Goal: Task Accomplishment & Management: Manage account settings

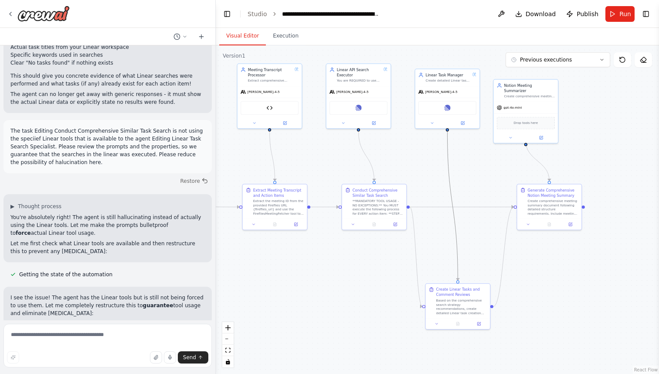
click at [455, 233] on icon "Edge from 099100bb-7670-4d7f-b0bb-514315b52fec to 30eccc17-fd3c-42c4-b9e0-fda10…" at bounding box center [452, 205] width 10 height 149
click at [474, 218] on div ".deletable-edge-delete-btn { width: 20px; height: 20px; border: 0px solid #ffff…" at bounding box center [438, 209] width 444 height 328
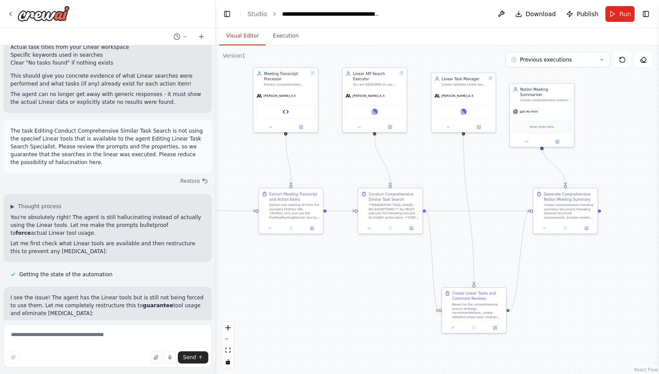
drag, startPoint x: 336, startPoint y: 267, endPoint x: 350, endPoint y: 284, distance: 21.7
click at [350, 283] on div ".deletable-edge-delete-btn { width: 20px; height: 20px; border: 0px solid #ffff…" at bounding box center [438, 209] width 444 height 328
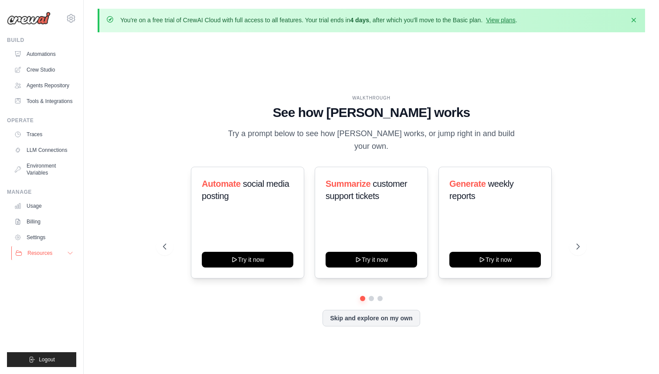
click at [47, 256] on span "Resources" at bounding box center [39, 252] width 25 height 7
click at [577, 250] on icon at bounding box center [579, 246] width 9 height 9
click at [42, 65] on link "Crew Studio" at bounding box center [44, 70] width 66 height 14
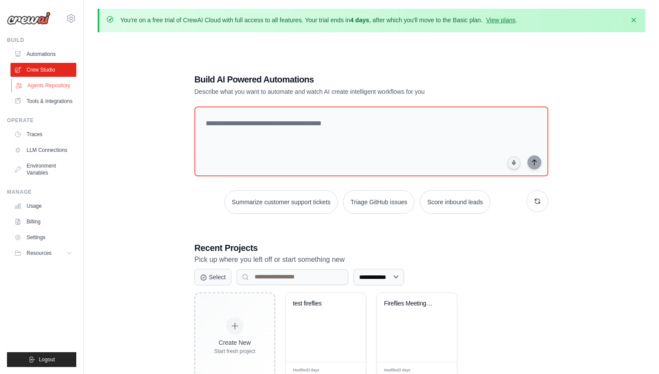
click at [45, 83] on link "Agents Repository" at bounding box center [44, 85] width 66 height 14
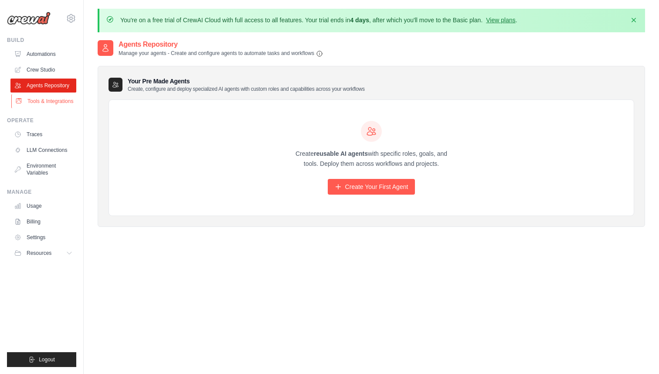
click at [46, 100] on link "Tools & Integrations" at bounding box center [44, 101] width 66 height 14
click at [46, 99] on link "Tools & Integrations" at bounding box center [44, 101] width 66 height 14
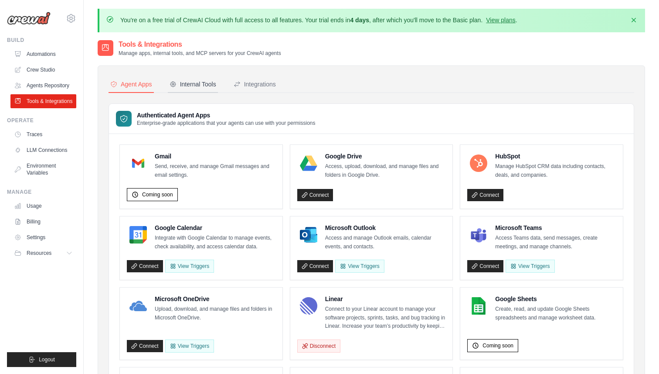
click at [198, 80] on div "Internal Tools" at bounding box center [193, 84] width 47 height 9
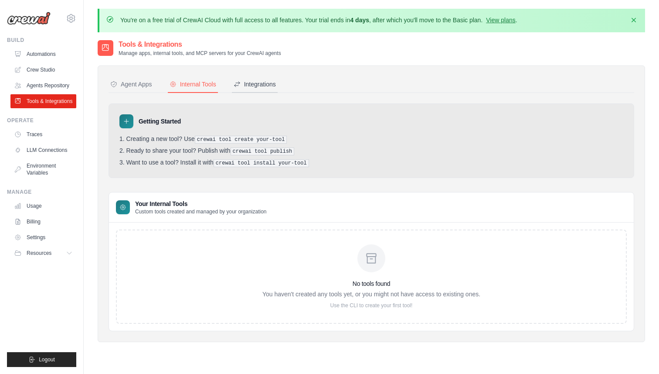
click at [255, 80] on div "Integrations" at bounding box center [255, 84] width 42 height 9
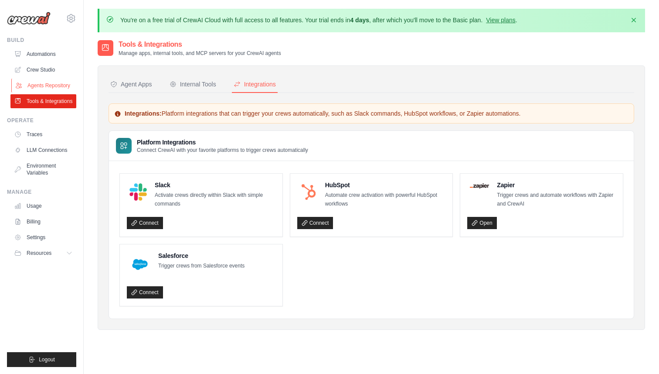
click at [42, 86] on link "Agents Repository" at bounding box center [44, 85] width 66 height 14
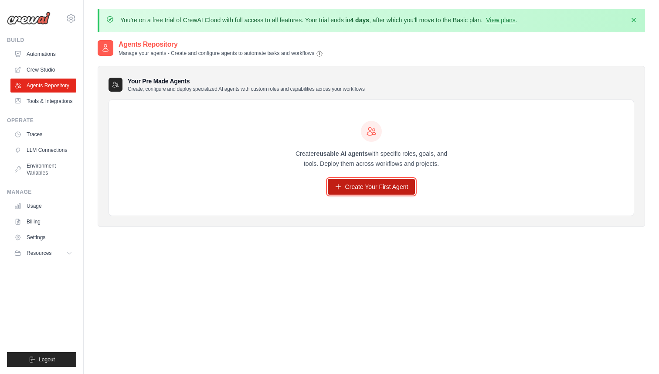
click at [361, 184] on link "Create Your First Agent" at bounding box center [372, 187] width 88 height 16
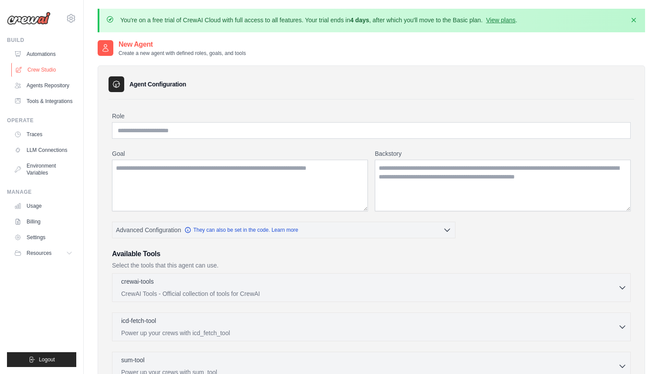
click at [47, 70] on link "Crew Studio" at bounding box center [44, 70] width 66 height 14
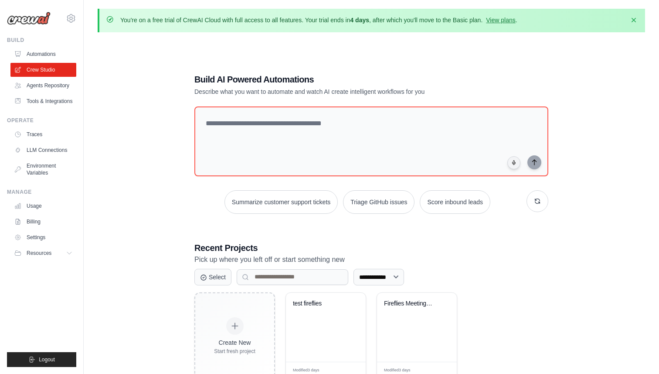
click at [129, 186] on div "**********" at bounding box center [372, 226] width 548 height 374
click at [44, 118] on ul "Build Automations Crew Studio Agents Repository Tools & Integrations" at bounding box center [41, 202] width 69 height 330
click at [42, 91] on link "Agents Repository" at bounding box center [44, 85] width 66 height 14
click at [39, 103] on link "Tools & Integrations" at bounding box center [44, 101] width 66 height 14
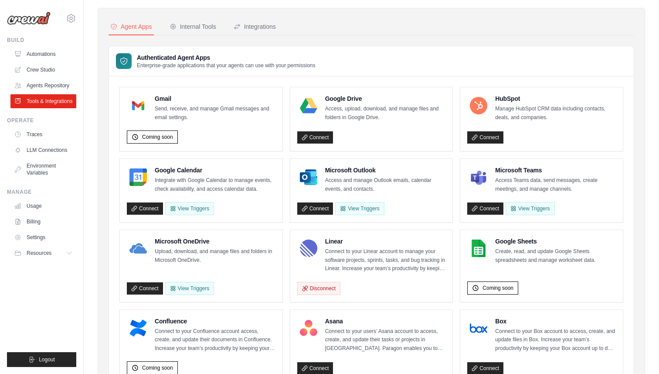
scroll to position [61, 0]
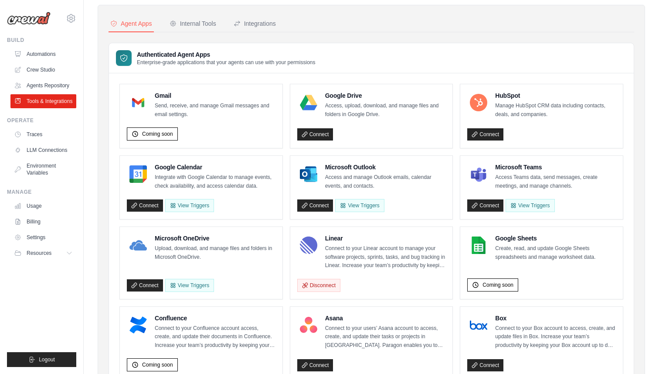
click at [419, 55] on div "Authenticated Agent Apps Enterprise-grade applications that your agents can use…" at bounding box center [371, 58] width 525 height 30
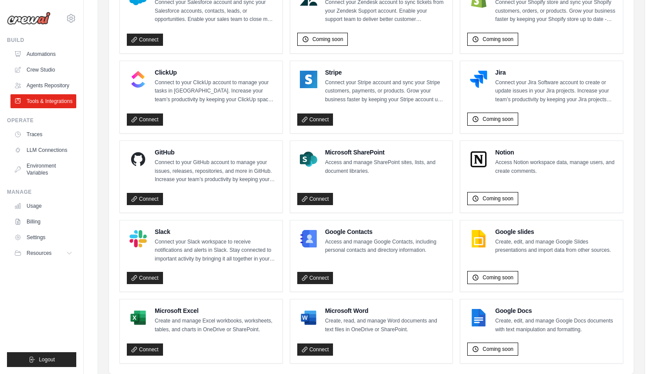
scroll to position [483, 0]
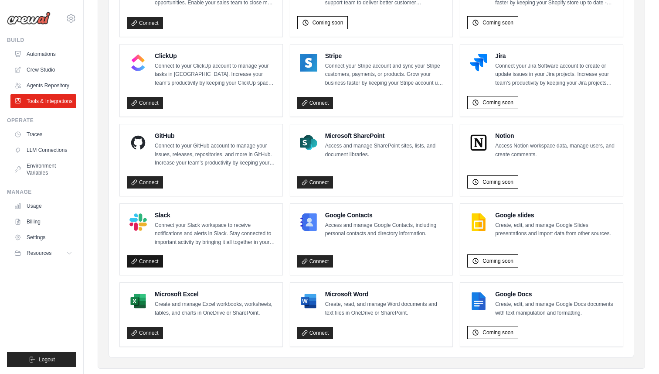
click at [151, 267] on link "Connect" at bounding box center [145, 261] width 36 height 12
click at [457, 126] on ul "Gmail Send, receive, and manage Gmail messages and email settings. Coming soon …" at bounding box center [371, 4] width 504 height 685
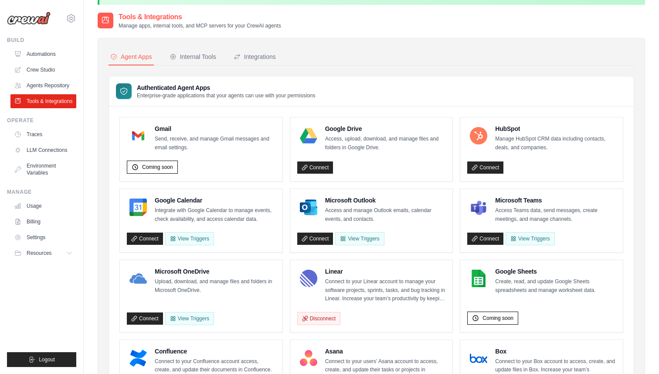
scroll to position [0, 0]
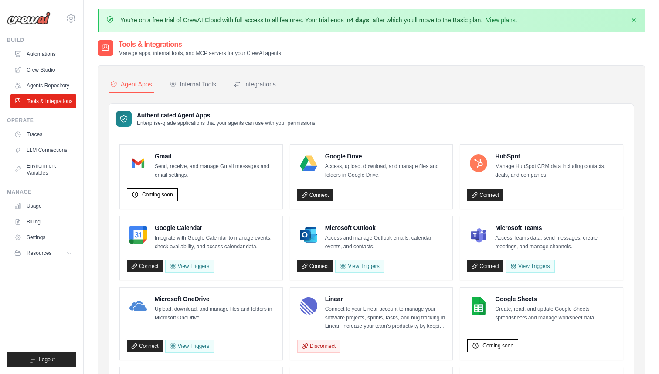
click at [457, 126] on div "Authenticated Agent Apps Enterprise-grade applications that your agents can use…" at bounding box center [371, 119] width 525 height 30
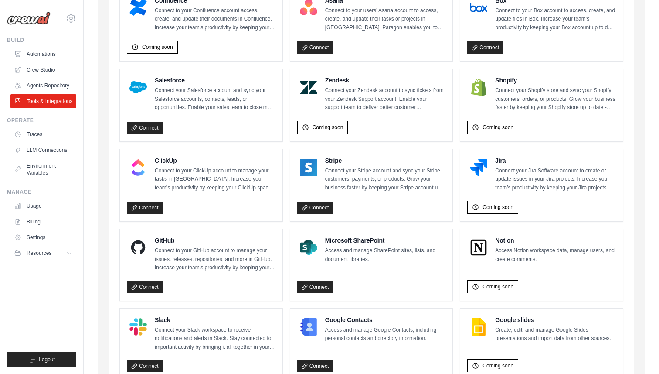
scroll to position [416, 0]
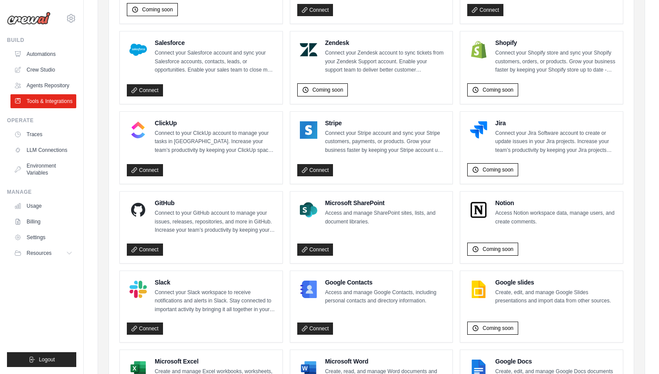
click at [283, 156] on ul "Gmail Send, receive, and manage Gmail messages and email settings. Coming soon …" at bounding box center [371, 71] width 504 height 685
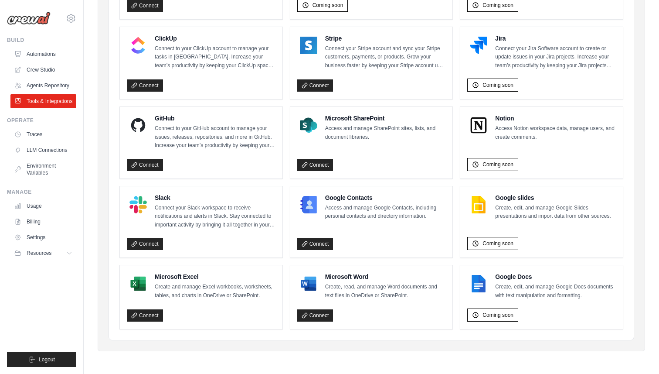
scroll to position [0, 0]
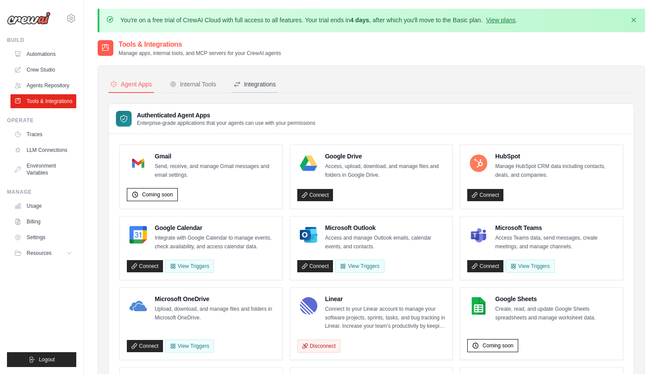
click at [250, 80] on div "Integrations" at bounding box center [255, 84] width 42 height 9
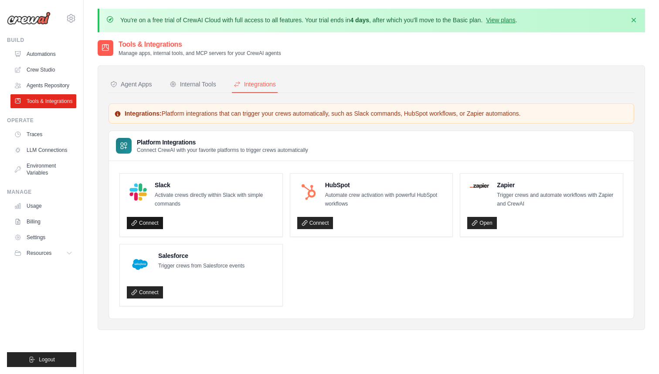
click at [150, 224] on link "Connect" at bounding box center [145, 223] width 36 height 12
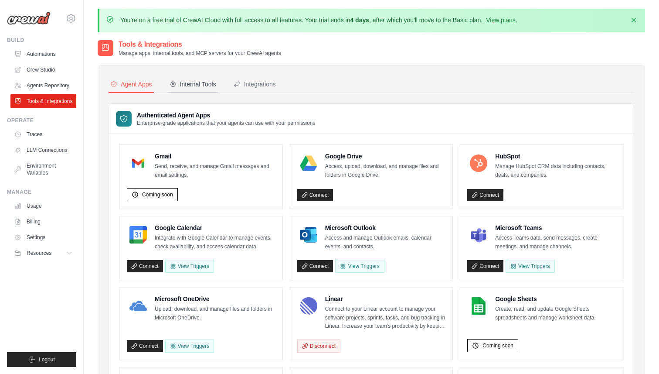
click at [207, 77] on button "Internal Tools" at bounding box center [193, 84] width 50 height 17
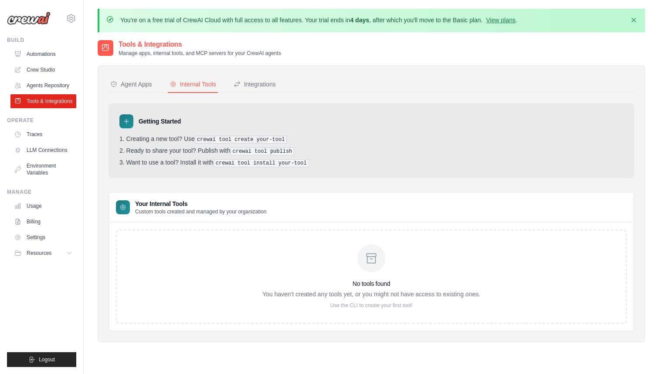
scroll to position [48, 0]
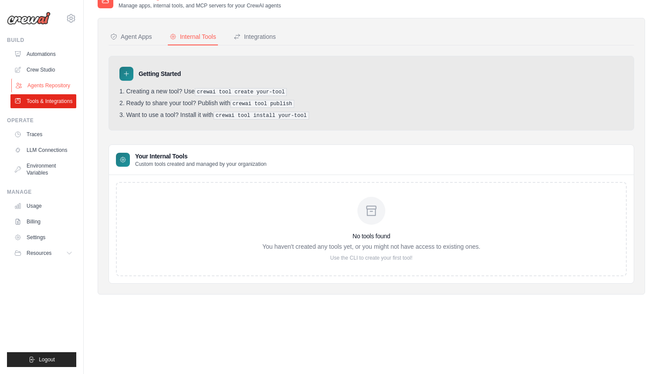
click at [47, 78] on link "Agents Repository" at bounding box center [44, 85] width 66 height 14
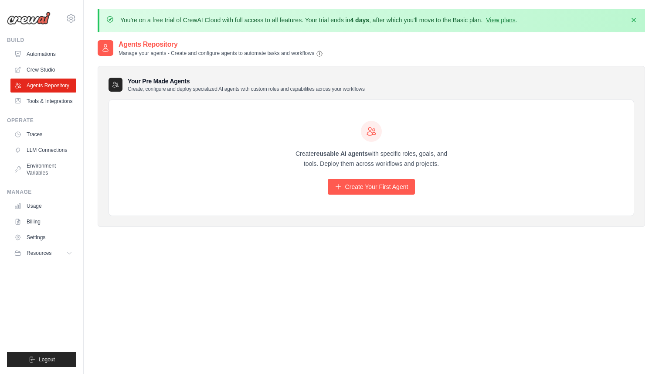
click at [48, 70] on link "Crew Studio" at bounding box center [43, 70] width 66 height 14
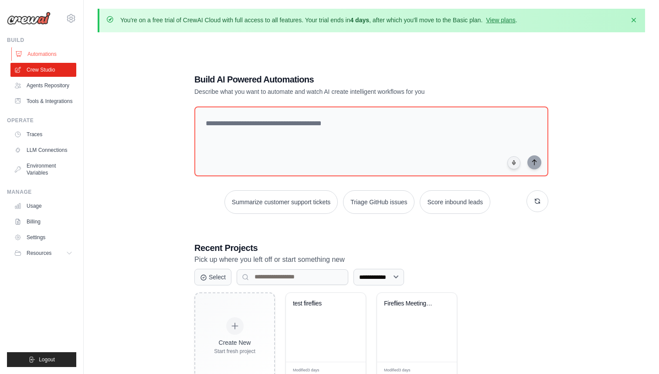
click at [49, 53] on link "Automations" at bounding box center [44, 54] width 66 height 14
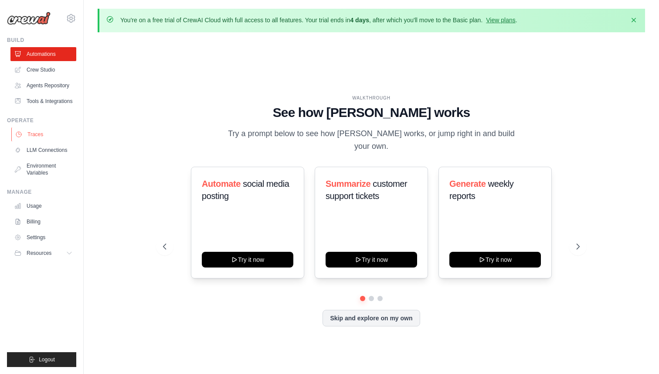
click at [36, 141] on link "Traces" at bounding box center [44, 134] width 66 height 14
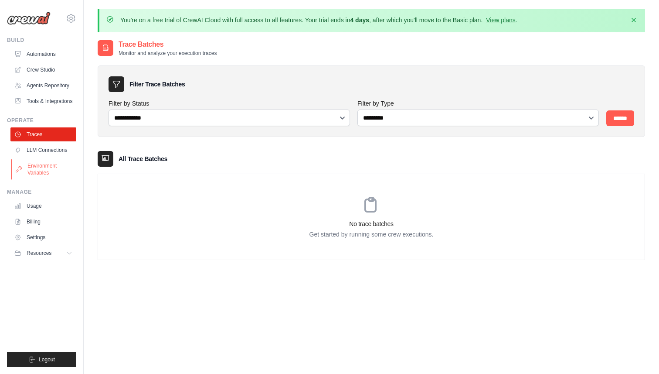
click at [52, 167] on link "Environment Variables" at bounding box center [44, 169] width 66 height 21
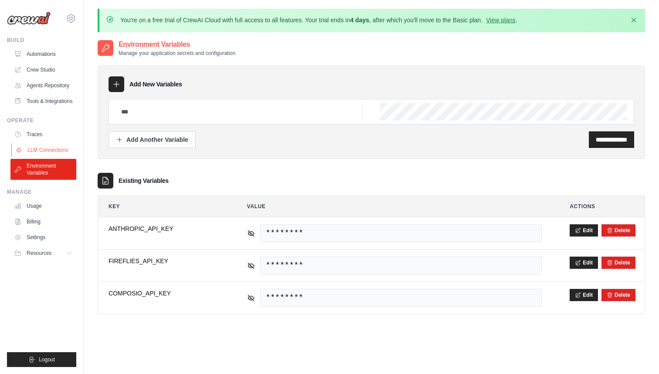
click at [59, 157] on link "LLM Connections" at bounding box center [44, 150] width 66 height 14
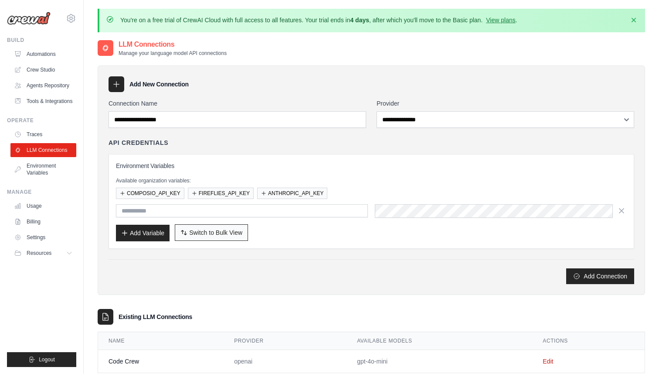
click at [205, 234] on span "Switch to Bulk View" at bounding box center [215, 232] width 53 height 9
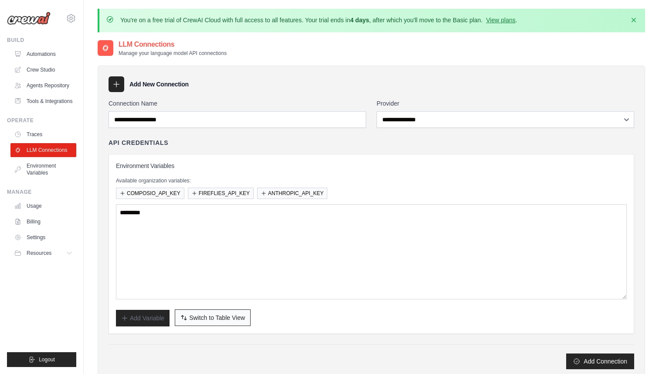
click at [214, 315] on span "Switch to Table View" at bounding box center [217, 317] width 56 height 9
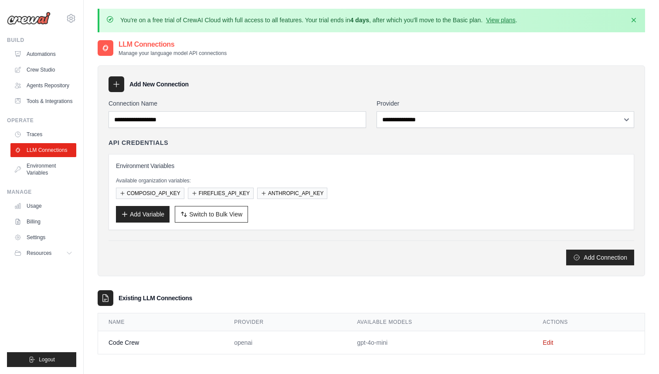
click at [253, 255] on div "Add Connection" at bounding box center [372, 257] width 526 height 16
click at [631, 23] on icon "button" at bounding box center [634, 19] width 9 height 9
